Goal: Information Seeking & Learning: Find specific fact

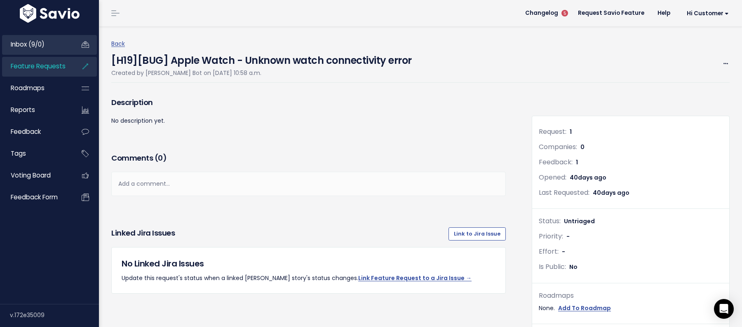
scroll to position [277, 0]
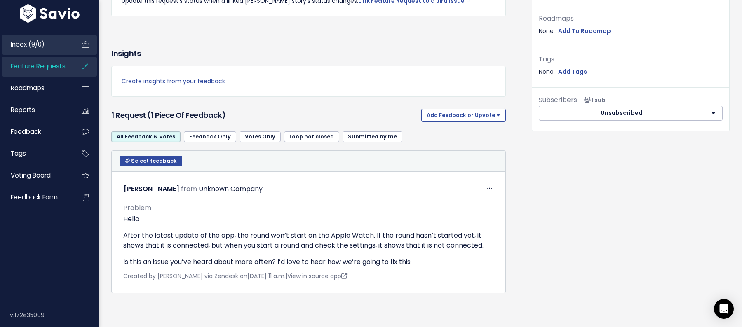
click at [60, 54] on li "Inbox (9/0)" at bounding box center [49, 45] width 95 height 20
click at [59, 69] on span "Feature Requests" at bounding box center [38, 66] width 55 height 9
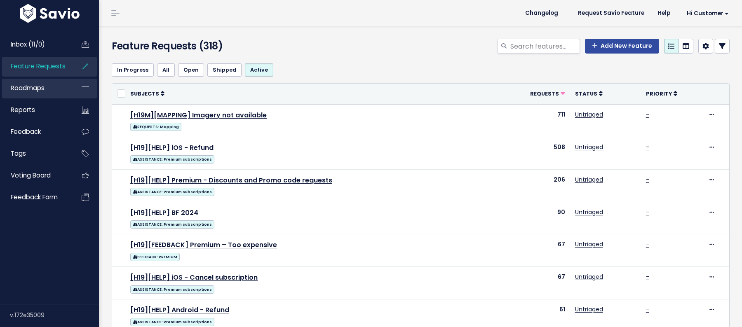
click at [57, 88] on link "Roadmaps" at bounding box center [35, 88] width 66 height 19
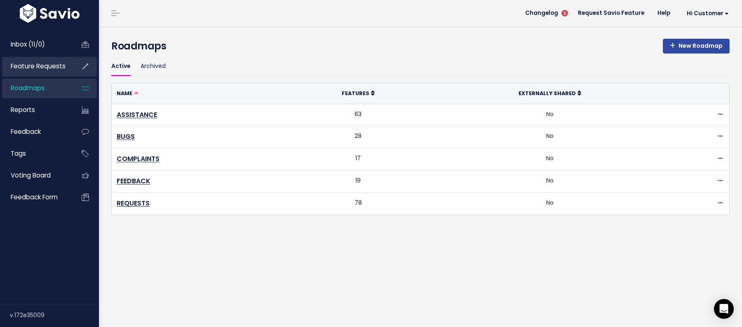
click at [62, 68] on span "Feature Requests" at bounding box center [38, 66] width 55 height 9
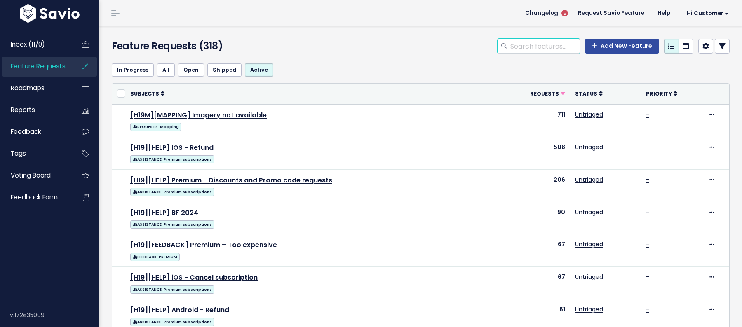
click at [549, 46] on input "search" at bounding box center [544, 46] width 70 height 15
type input "connec"
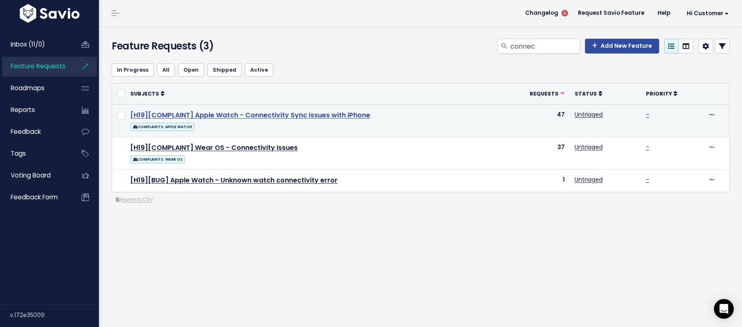
click at [315, 115] on link "[H19][COMPLAINT] Apple Watch - Connectivity Sync issues with iPhone" at bounding box center [250, 114] width 240 height 9
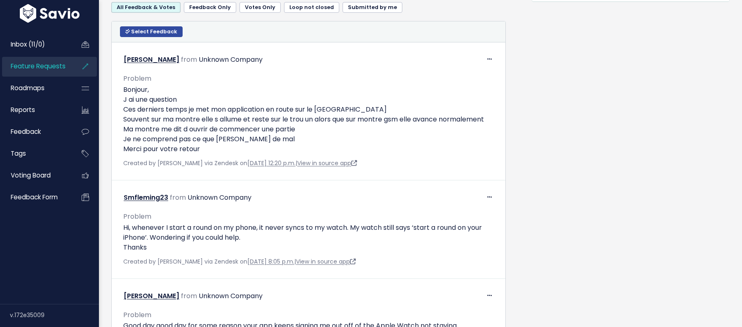
scroll to position [409, 0]
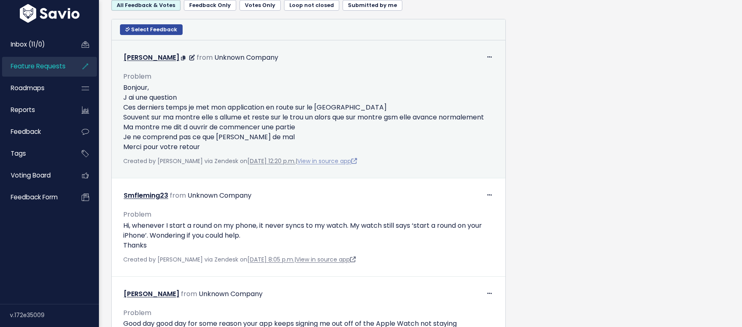
click at [328, 157] on link "View in source app" at bounding box center [327, 161] width 60 height 8
